Goal: Communication & Community: Answer question/provide support

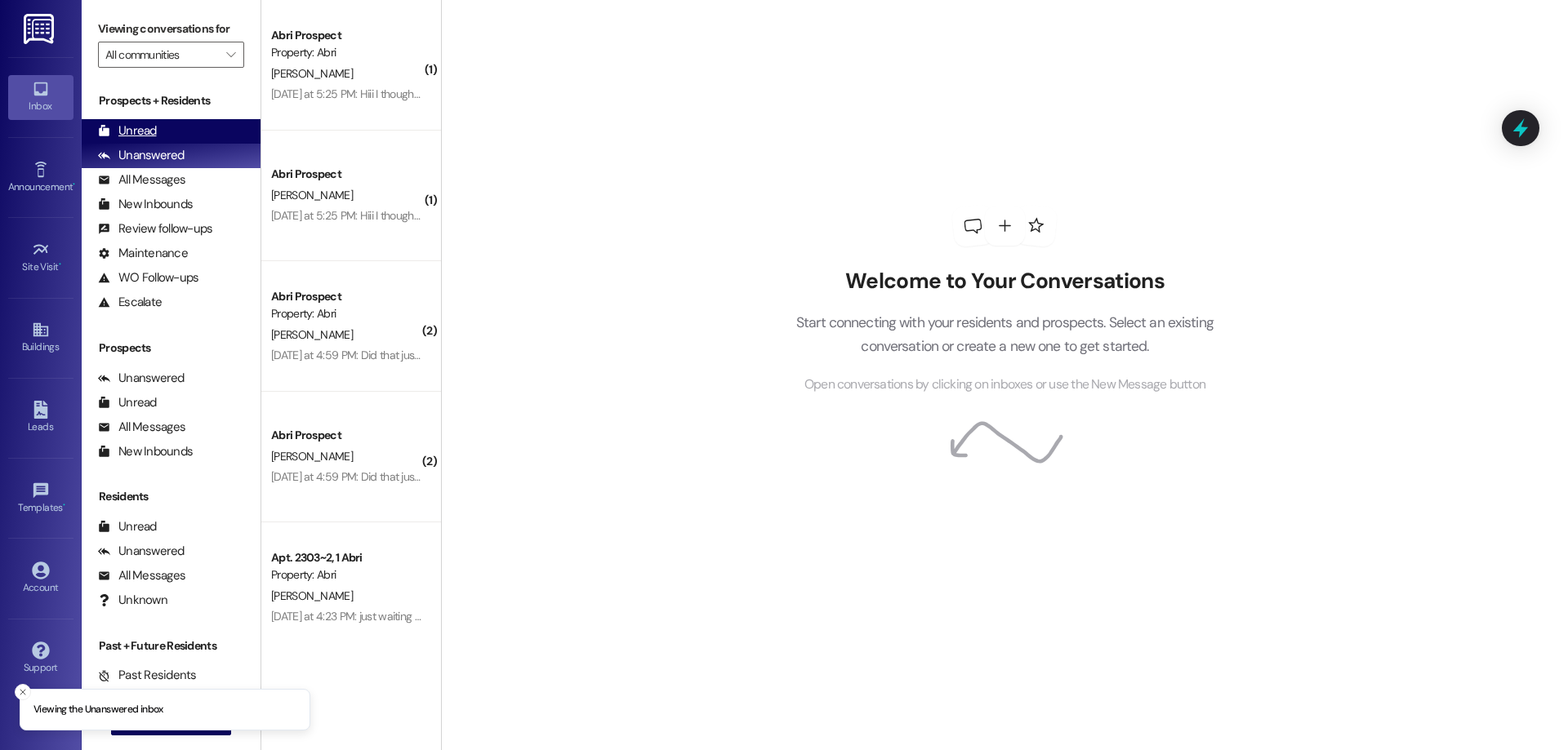
click at [136, 129] on div "Unread" at bounding box center [128, 131] width 59 height 17
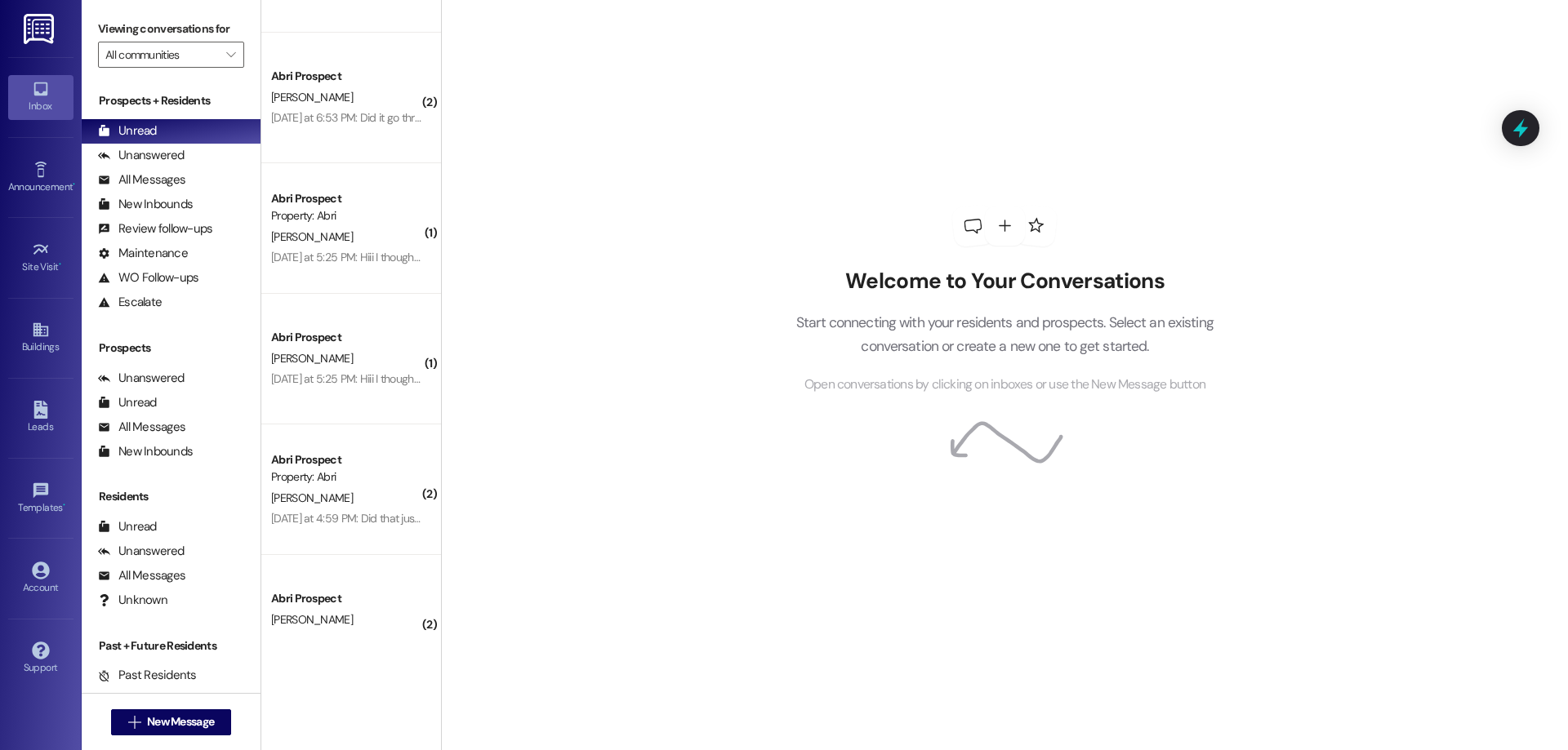
scroll to position [1456, 0]
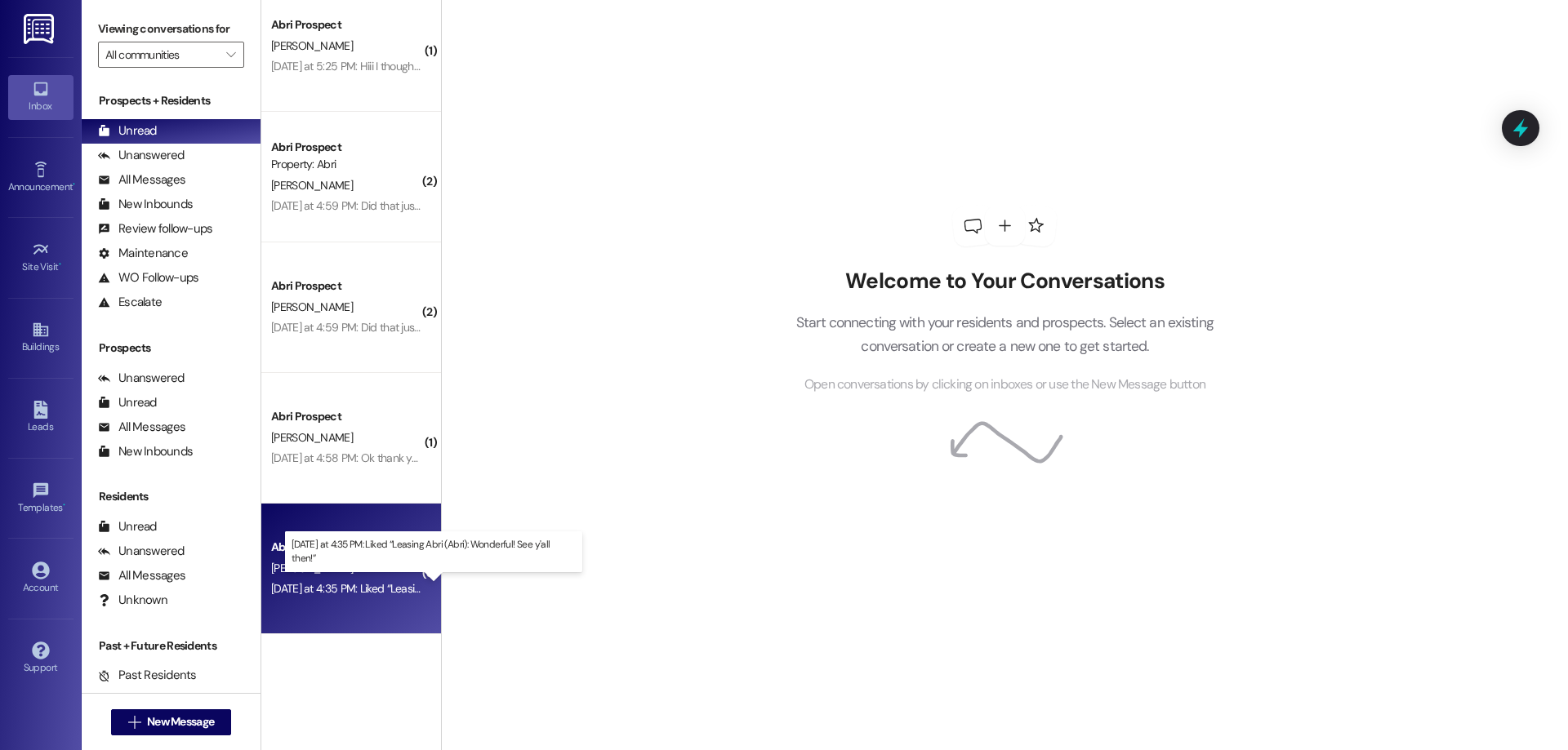
click at [356, 587] on div "[DATE] at 4:35 PM: Liked “Leasing Abri (Abri): Wonderful! See y'all then!” [DAT…" at bounding box center [437, 588] width 332 height 15
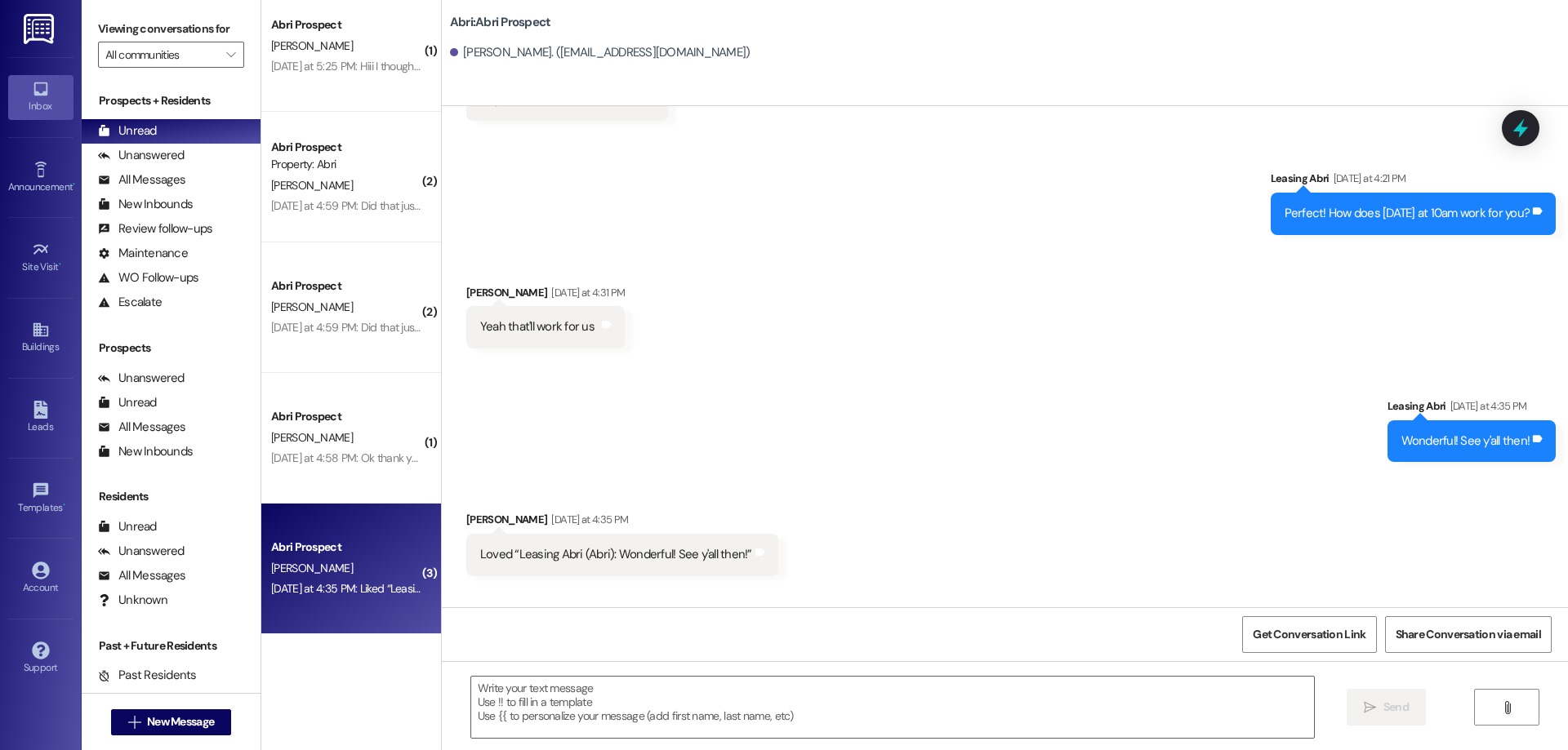
scroll to position [933, 0]
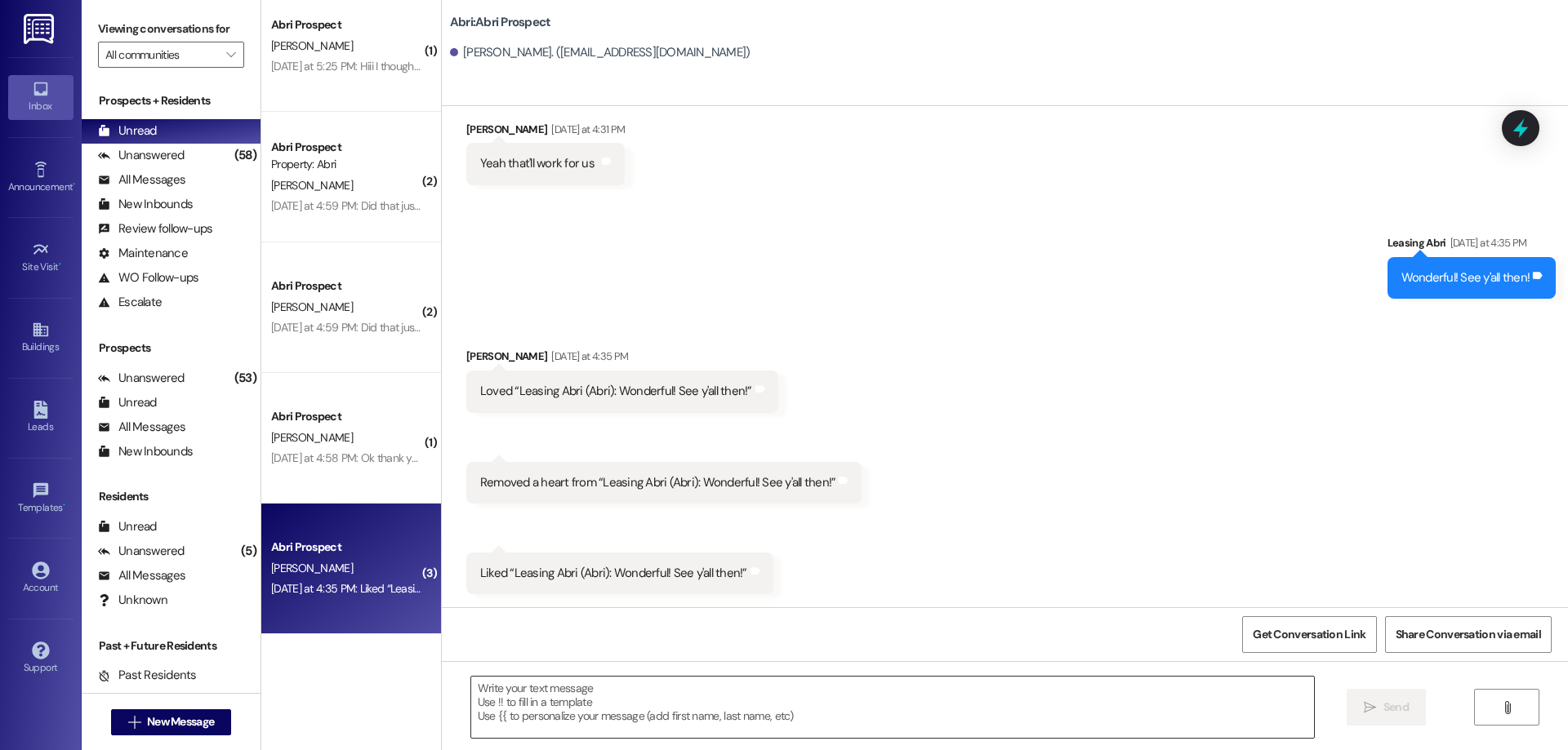
click at [703, 731] on textarea at bounding box center [892, 707] width 842 height 61
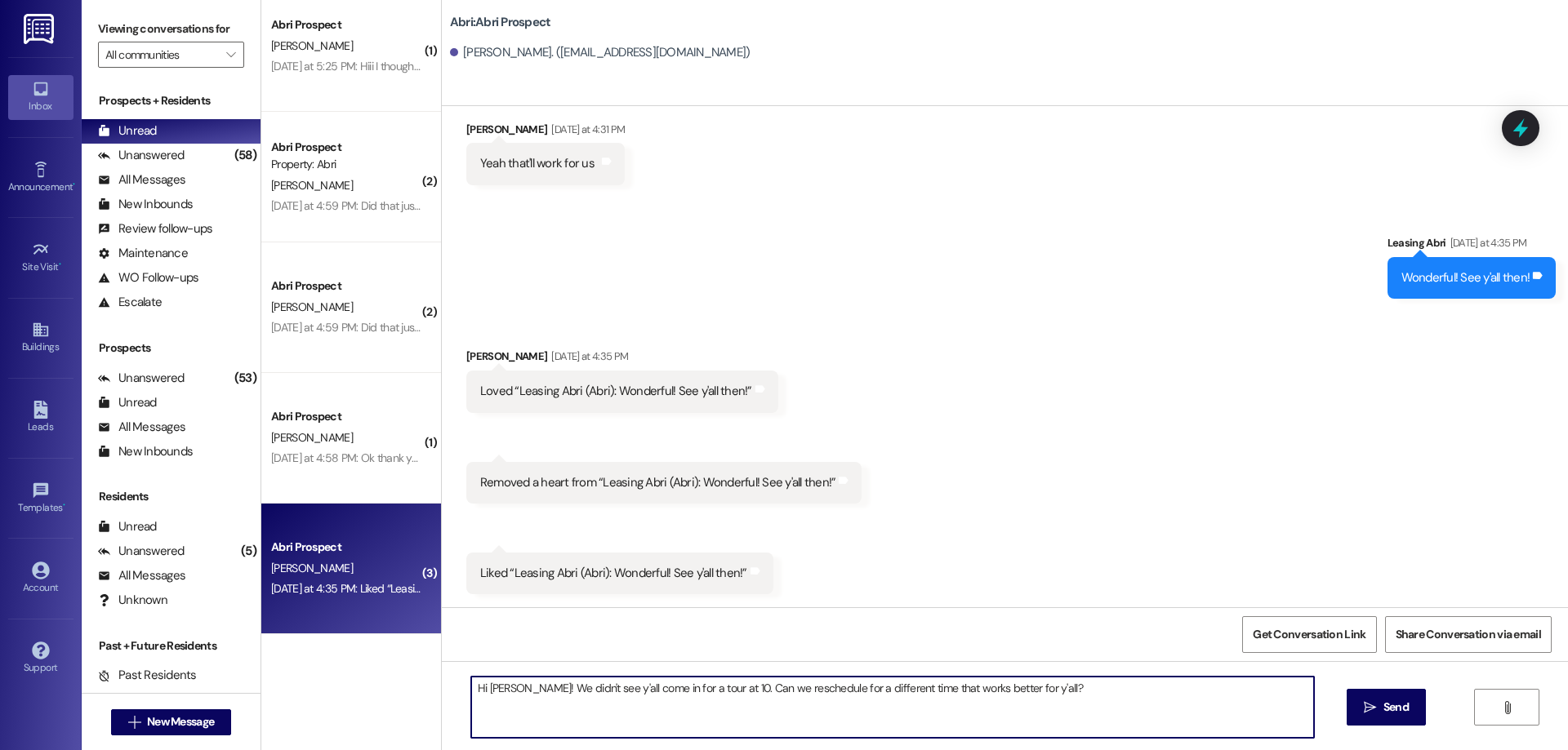
type textarea "Hi [PERSON_NAME]! We didn't see y'all come in for a tour at 10. Can we reschedu…"
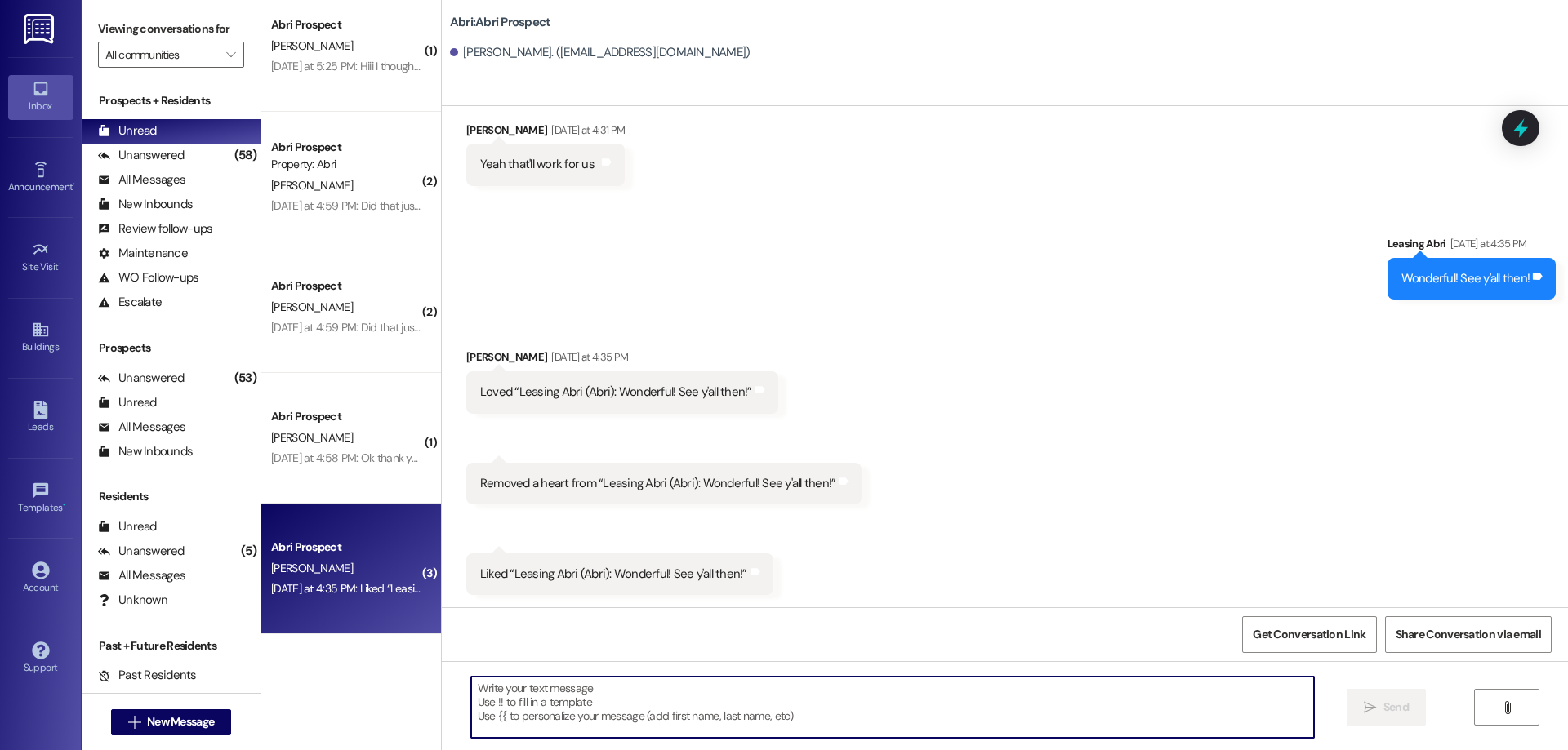
scroll to position [1046, 0]
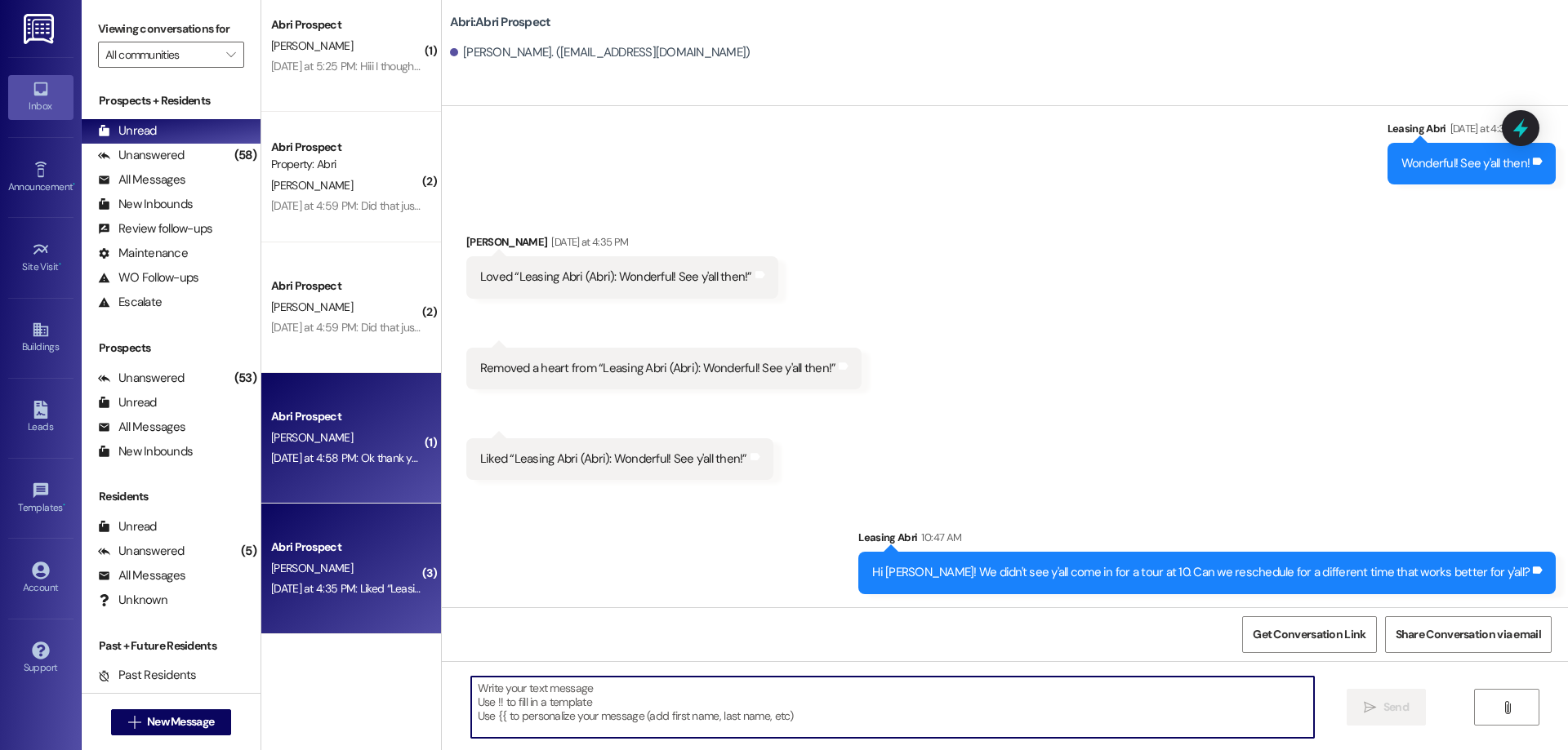
click at [271, 430] on span "[PERSON_NAME]" at bounding box center [311, 437] width 81 height 15
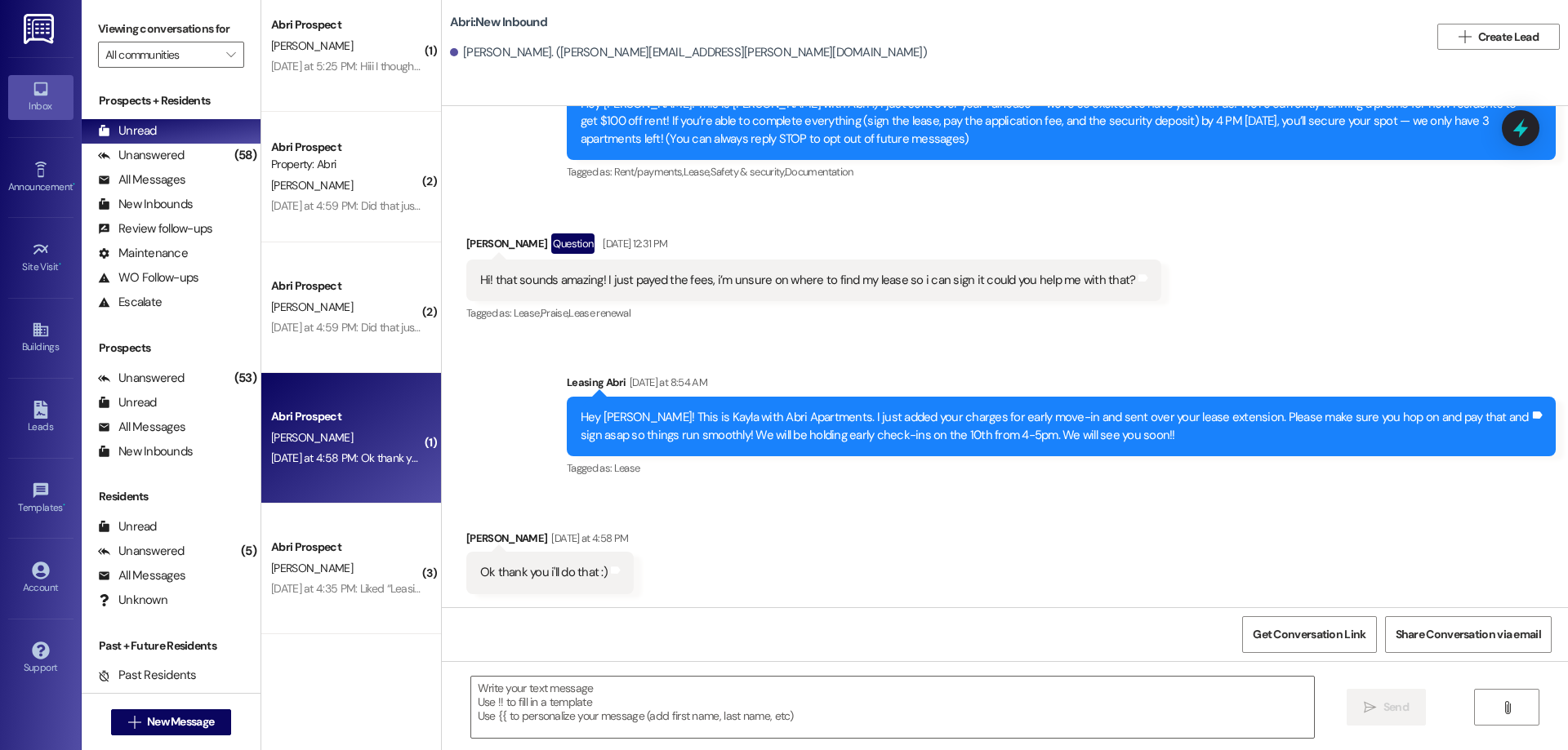
scroll to position [95, 0]
